Goal: Book appointment/travel/reservation

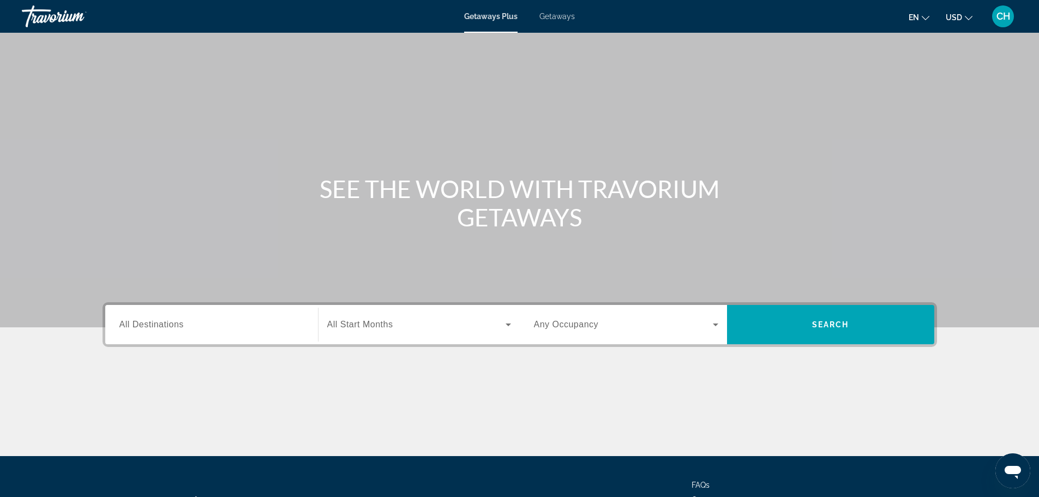
click at [559, 18] on span "Getaways" at bounding box center [556, 16] width 35 height 9
click at [485, 16] on span "Getaways Plus" at bounding box center [490, 16] width 53 height 9
click at [195, 325] on input "Destination All Destinations" at bounding box center [211, 324] width 184 height 13
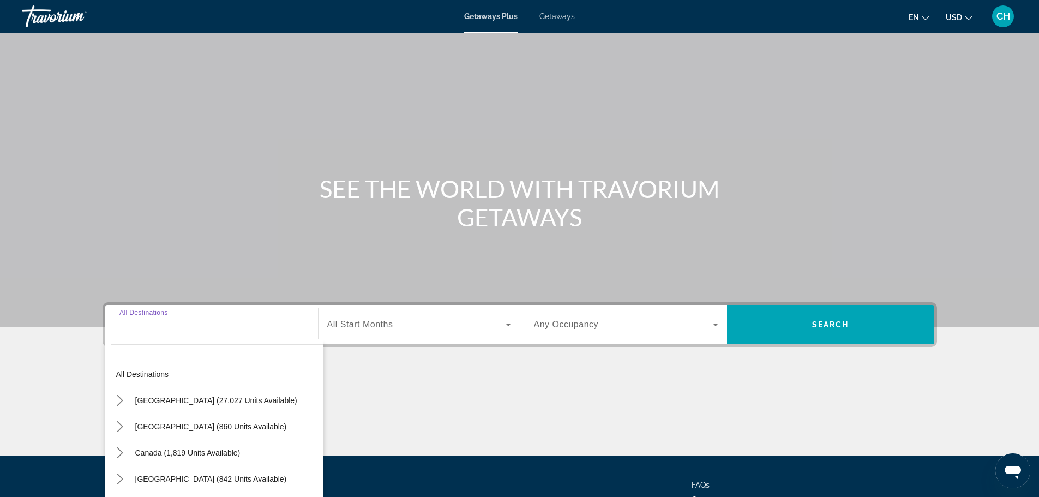
scroll to position [93, 0]
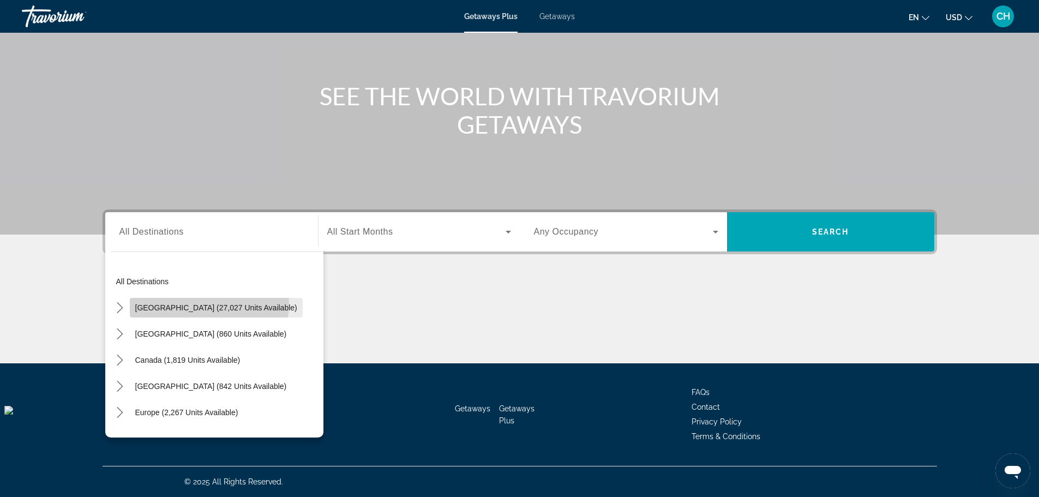
click at [209, 304] on span "[GEOGRAPHIC_DATA] (27,027 units available)" at bounding box center [216, 307] width 162 height 9
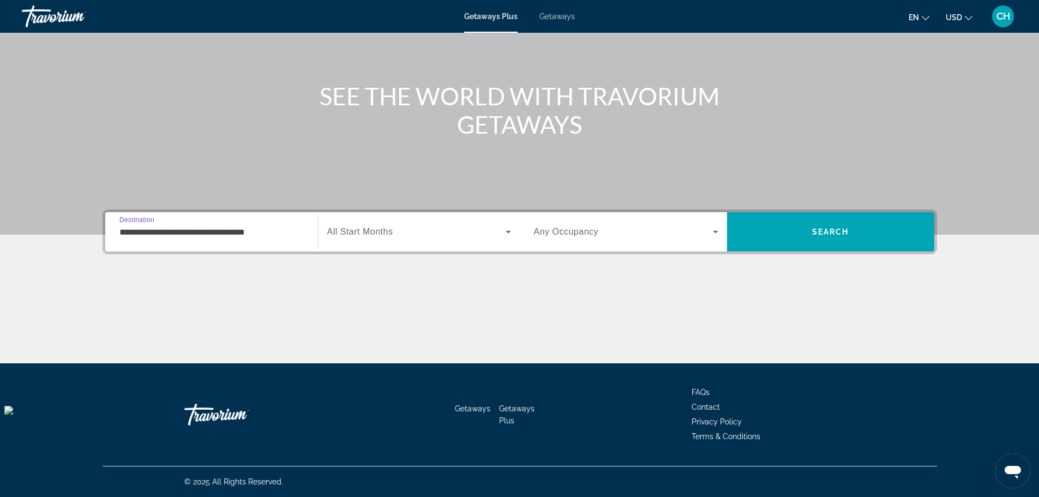
click at [220, 228] on input "**********" at bounding box center [211, 232] width 184 height 13
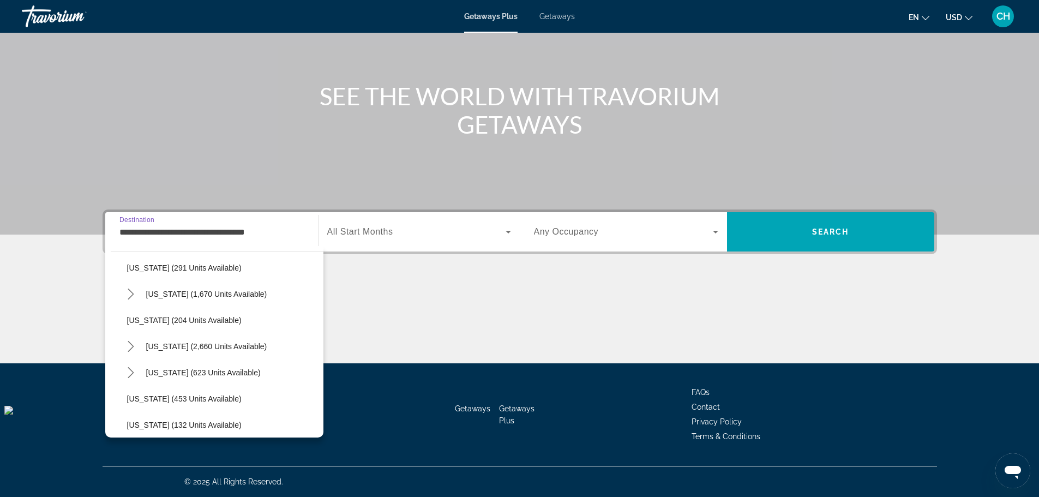
scroll to position [509, 0]
click at [186, 420] on span "Select destination: New York (121 units available)" at bounding box center [203, 427] width 125 height 26
type input "**********"
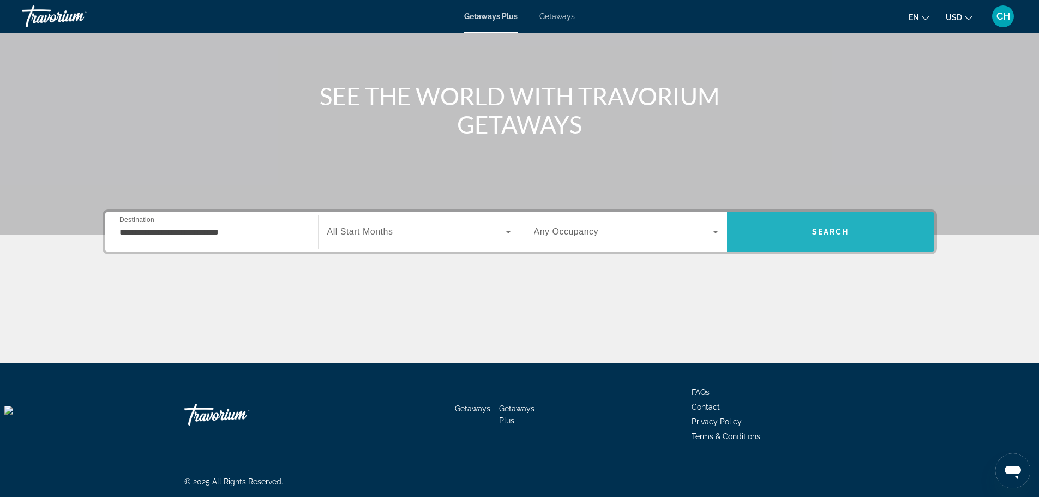
click at [831, 229] on span "Search" at bounding box center [830, 231] width 37 height 9
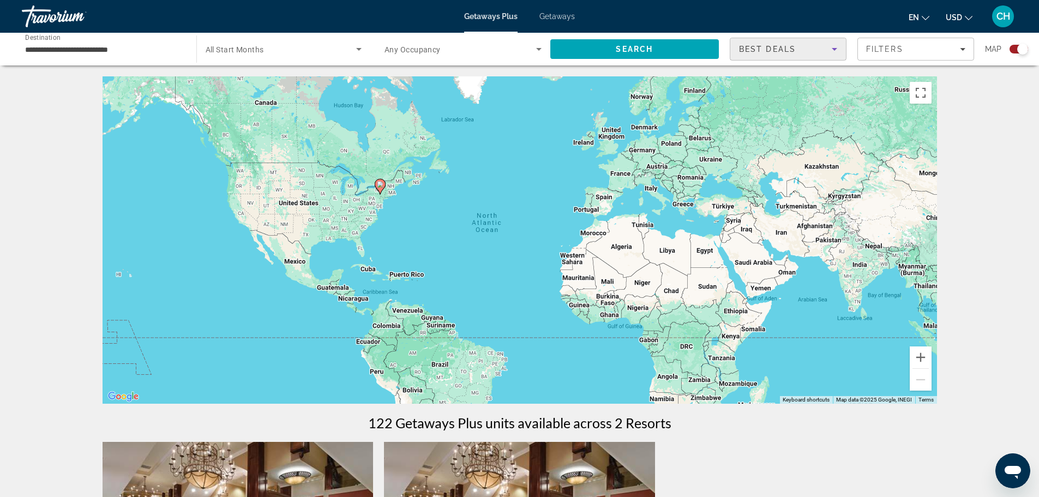
click at [834, 46] on icon "Sort by" at bounding box center [834, 49] width 13 height 13
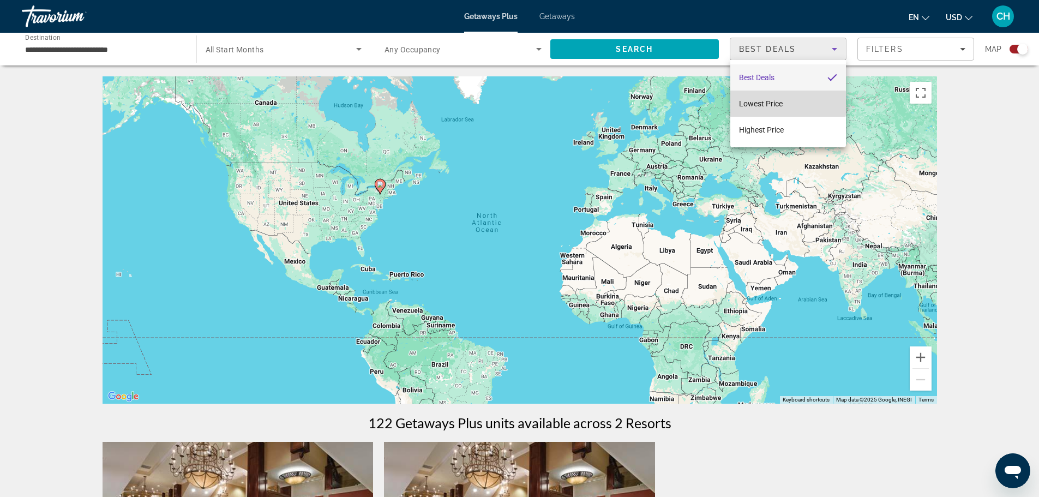
click at [786, 103] on mat-option "Lowest Price" at bounding box center [788, 104] width 116 height 26
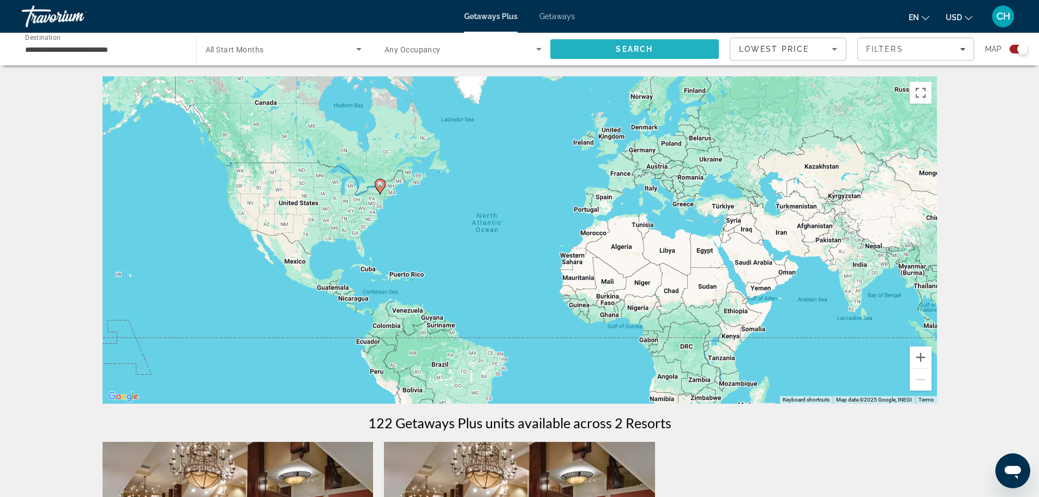
click at [666, 50] on span "Search" at bounding box center [634, 49] width 169 height 26
click at [559, 15] on span "Getaways" at bounding box center [556, 16] width 35 height 9
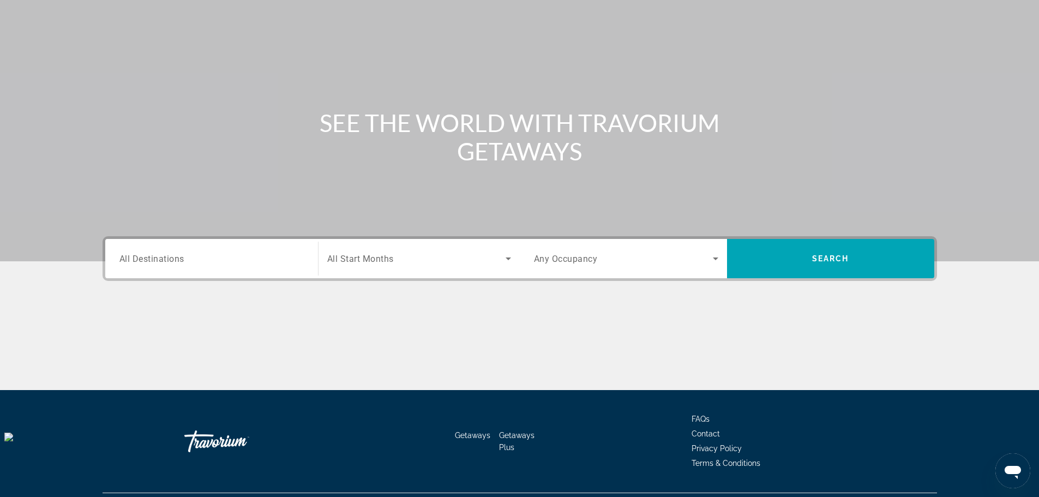
scroll to position [93, 0]
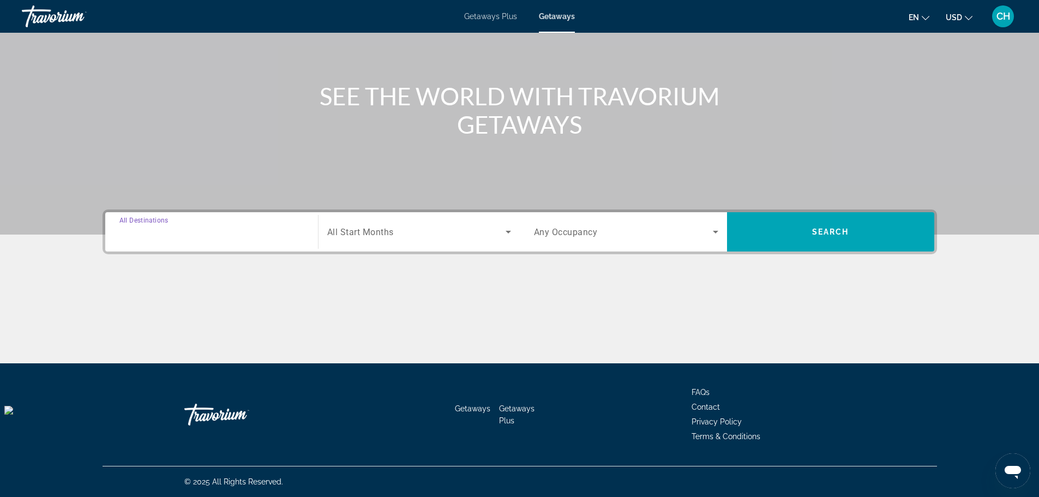
click at [218, 230] on input "Destination All Destinations" at bounding box center [211, 232] width 184 height 13
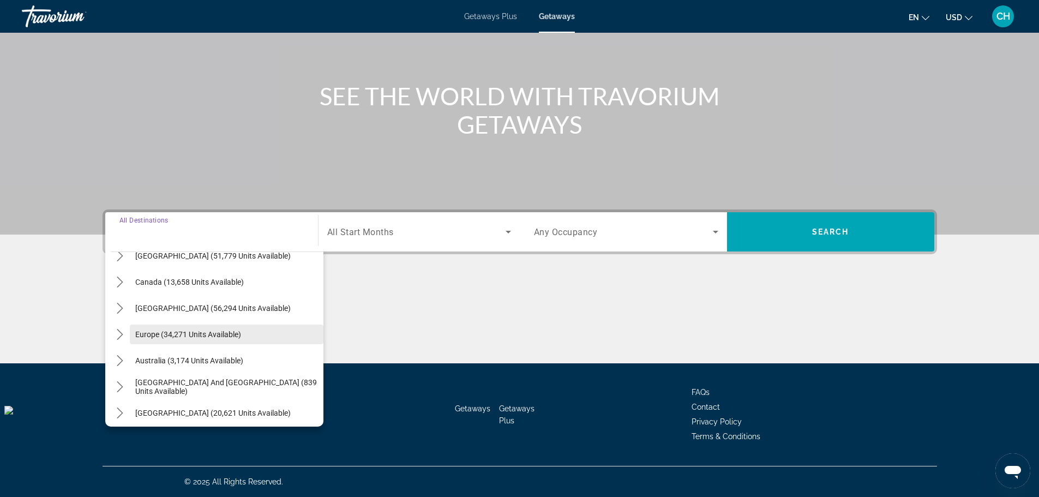
scroll to position [0, 0]
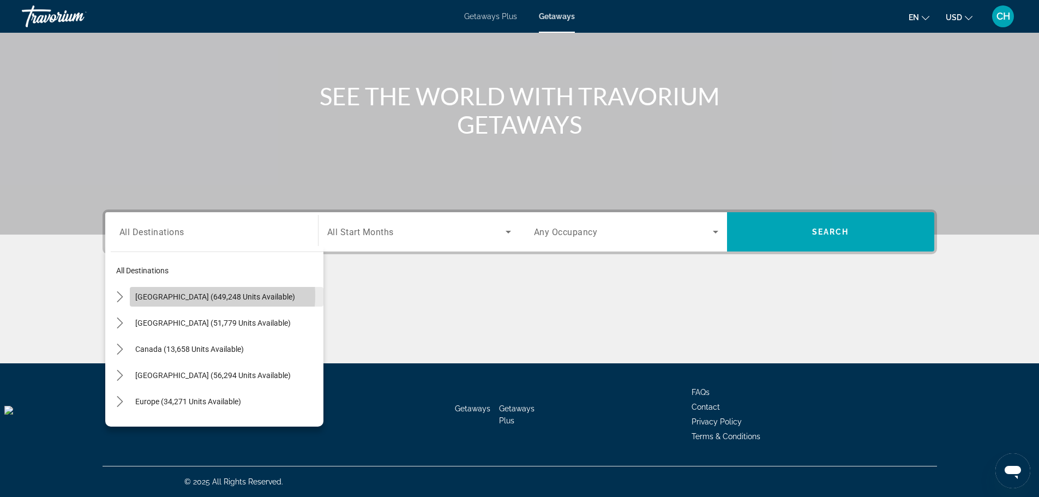
click at [196, 296] on span "[GEOGRAPHIC_DATA] (649,248 units available)" at bounding box center [215, 296] width 160 height 9
type input "**********"
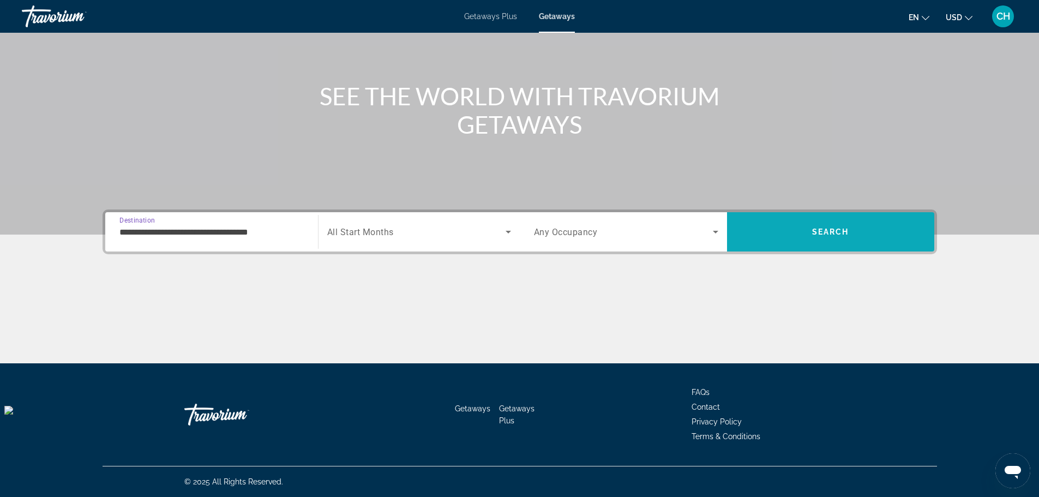
click at [833, 224] on span "Search" at bounding box center [830, 232] width 207 height 26
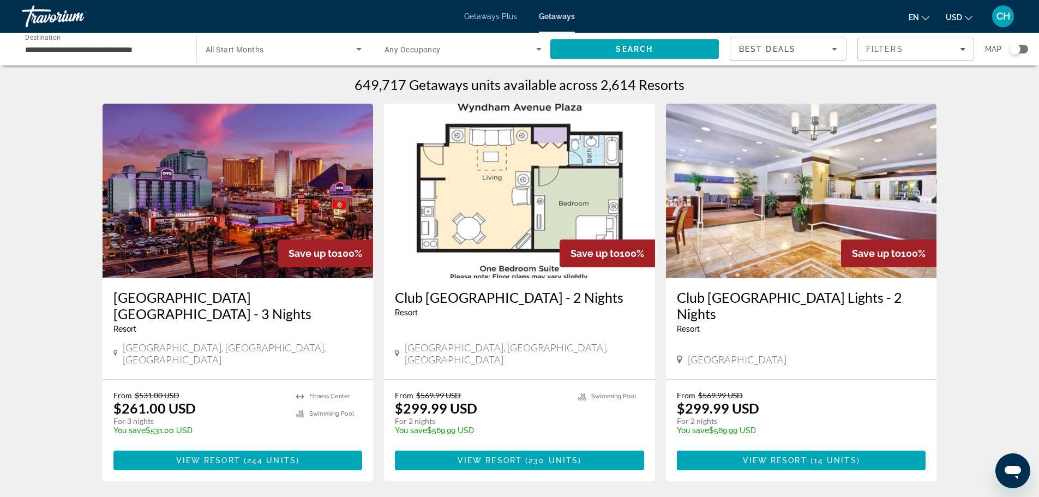
click at [263, 220] on img "Main content" at bounding box center [238, 191] width 271 height 174
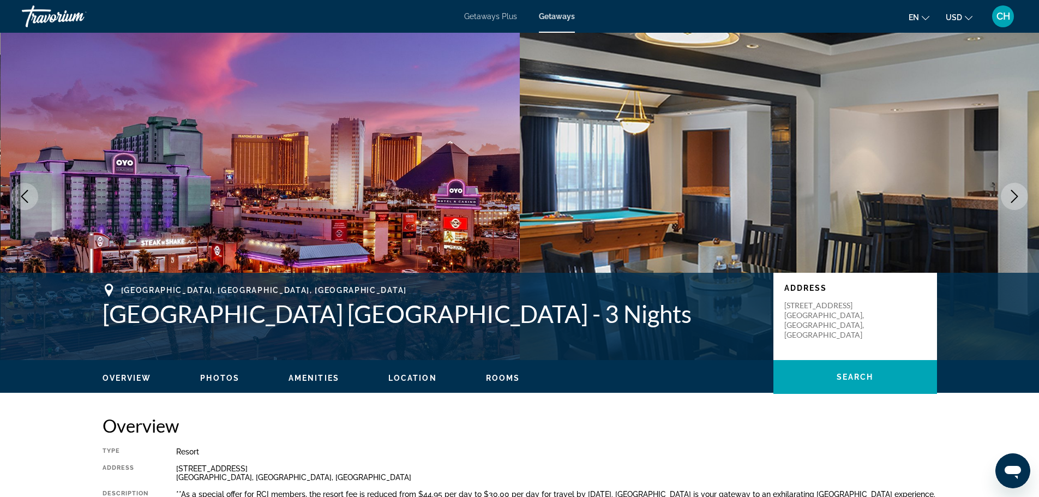
click at [552, 14] on span "Getaways" at bounding box center [557, 16] width 36 height 9
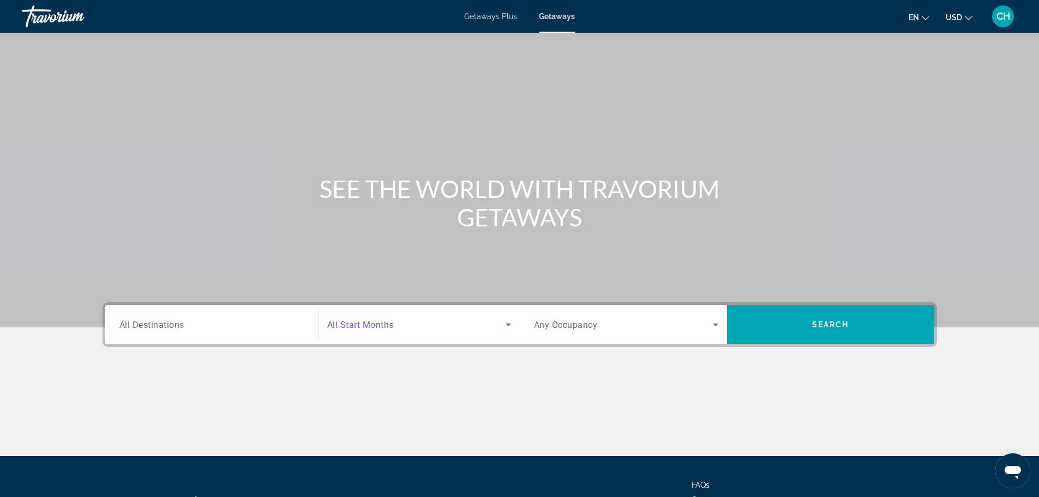
click at [510, 323] on icon "Search widget" at bounding box center [508, 324] width 13 height 13
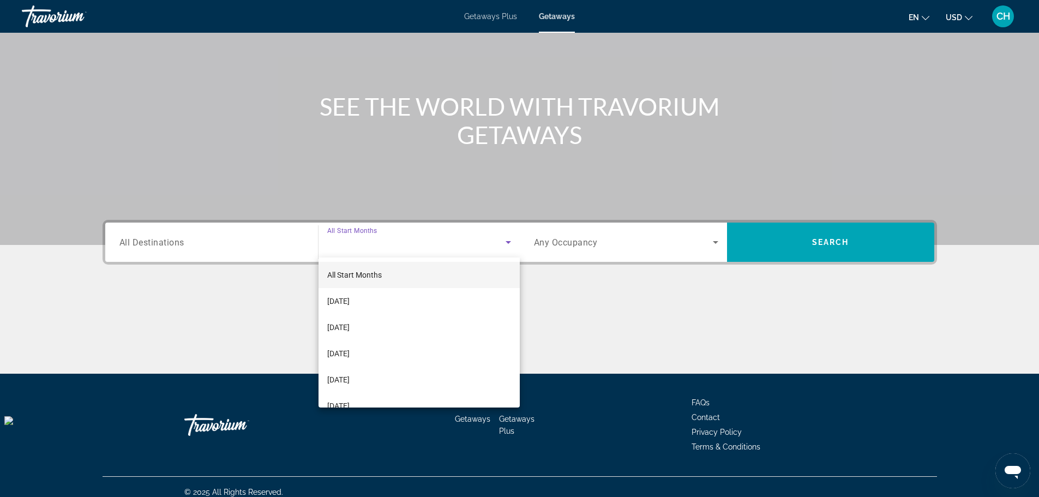
scroll to position [93, 0]
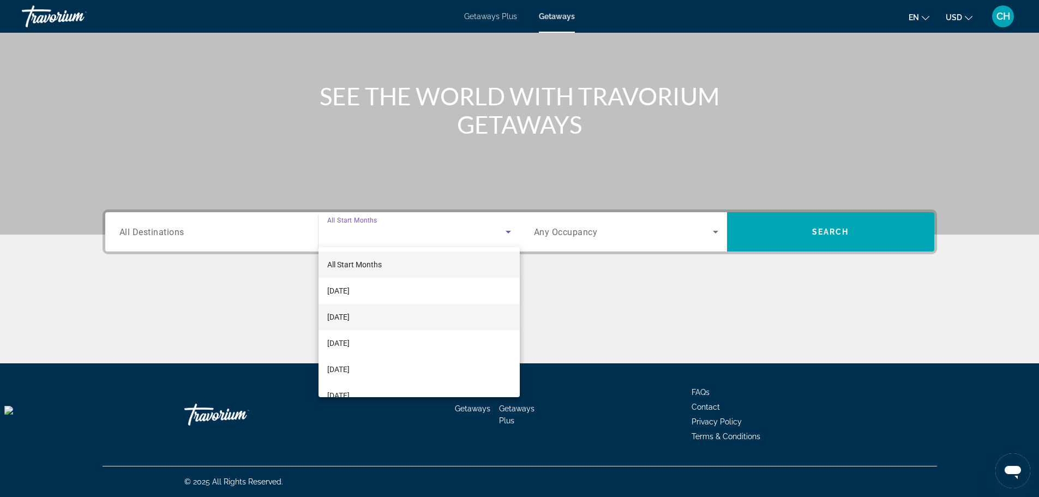
click at [350, 319] on span "[DATE]" at bounding box center [338, 316] width 22 height 13
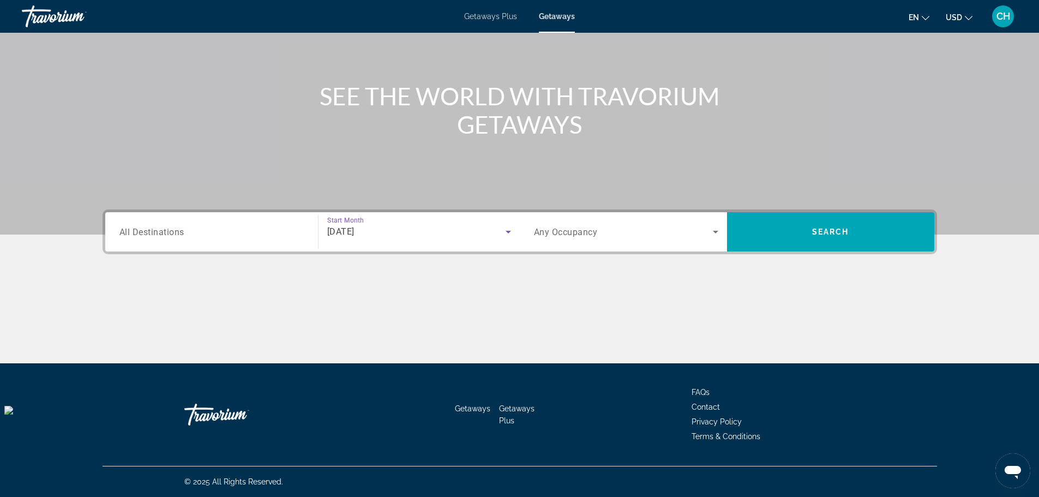
click at [716, 230] on icon "Search widget" at bounding box center [715, 231] width 13 height 13
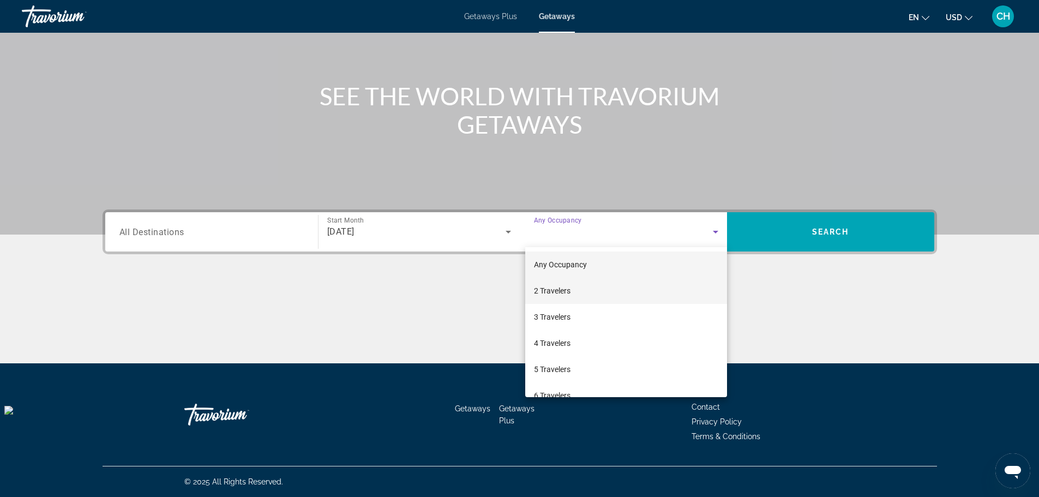
click at [559, 288] on span "2 Travelers" at bounding box center [552, 290] width 37 height 13
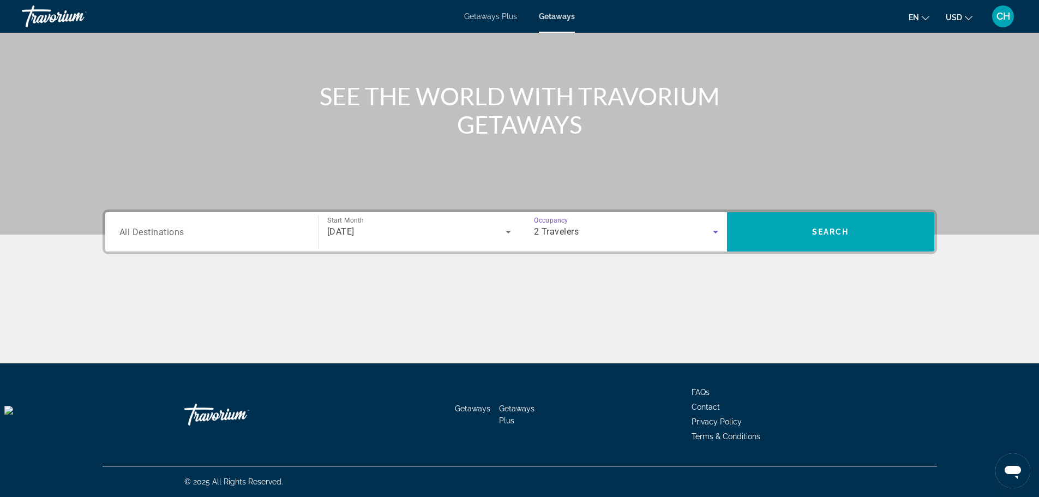
click at [220, 233] on input "Destination All Destinations" at bounding box center [211, 232] width 184 height 13
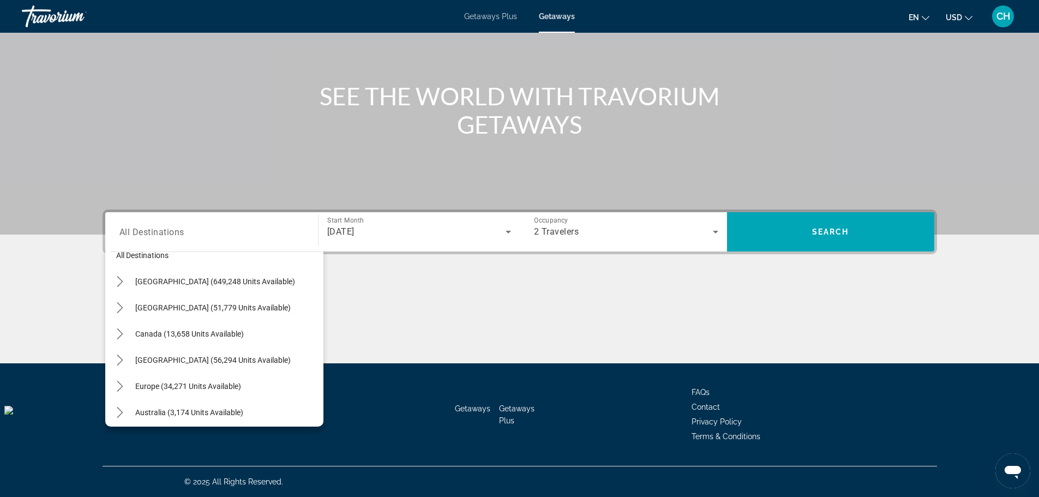
scroll to position [0, 0]
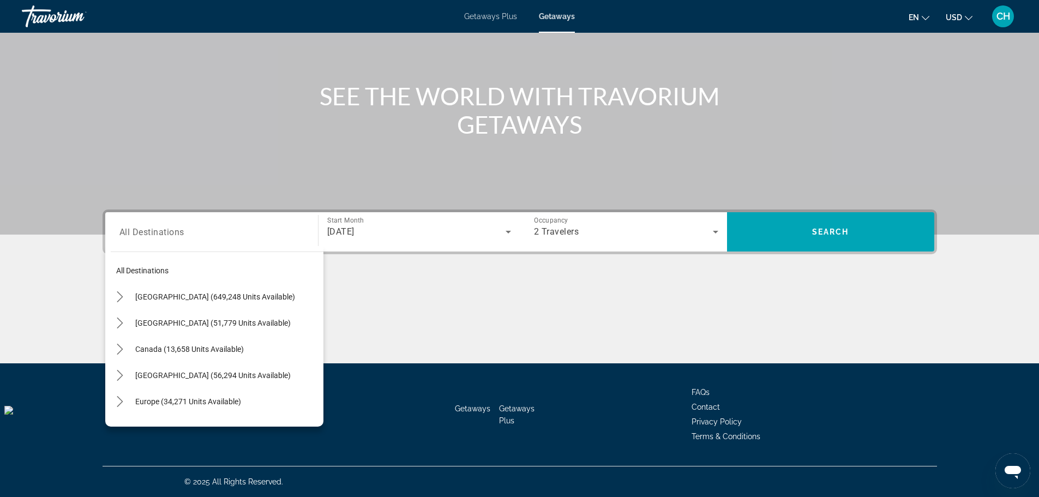
click at [207, 294] on span "[GEOGRAPHIC_DATA] (649,248 units available)" at bounding box center [215, 296] width 160 height 9
type input "**********"
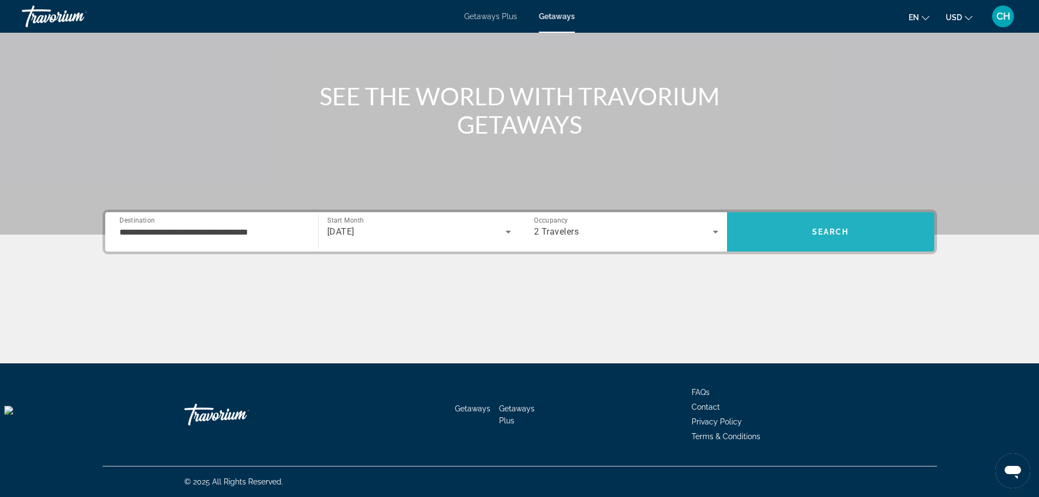
click at [816, 228] on span "Search" at bounding box center [830, 231] width 37 height 9
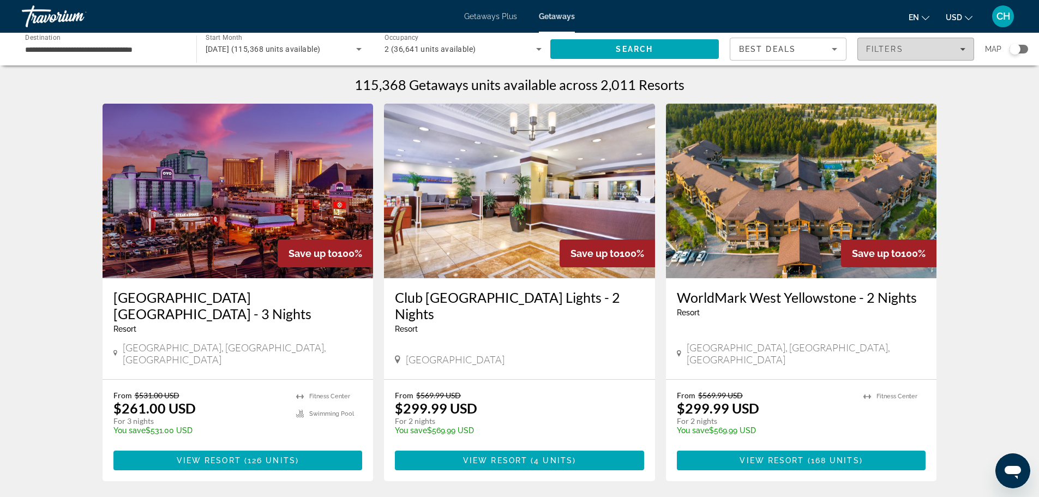
click at [959, 46] on div "Filters" at bounding box center [915, 49] width 99 height 9
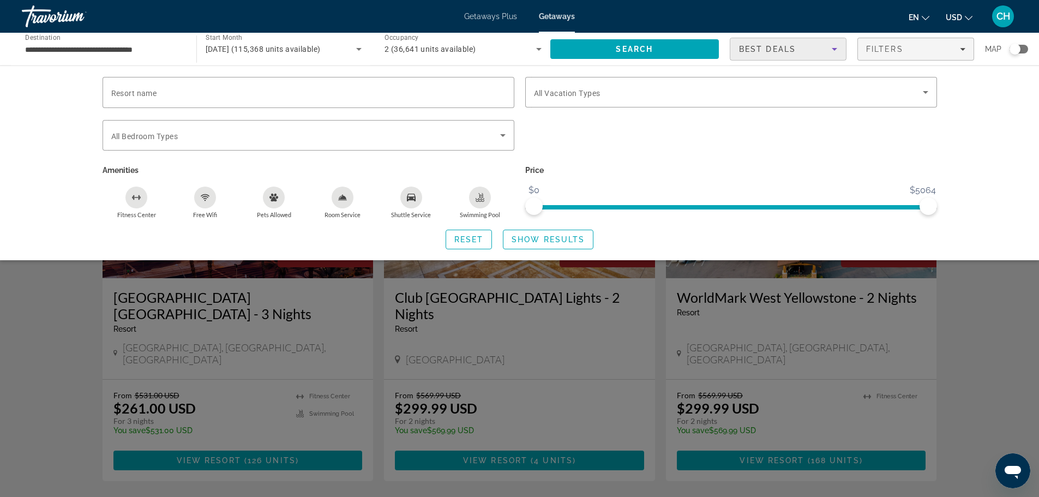
click at [832, 47] on icon "Sort by" at bounding box center [834, 49] width 13 height 13
click at [540, 50] on div at bounding box center [519, 248] width 1039 height 497
click at [503, 13] on span "Getaways Plus" at bounding box center [490, 16] width 53 height 9
